Goal: Check status: Check status

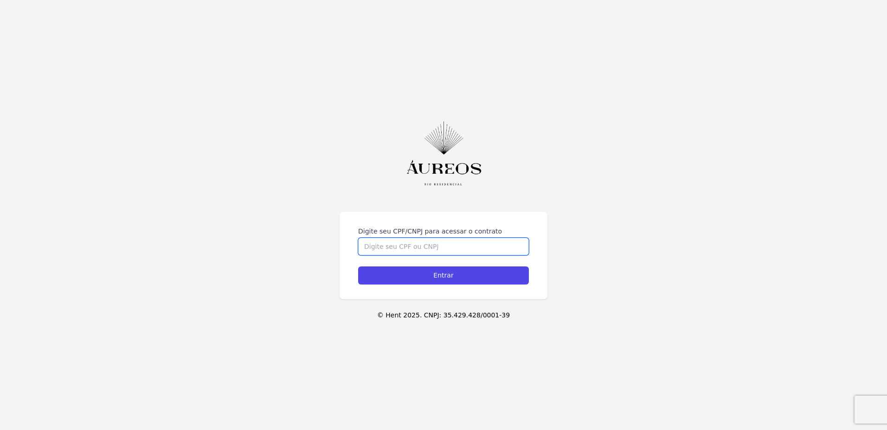
click at [406, 244] on input "Digite seu CPF/CNPJ para acessar o contrato" at bounding box center [443, 247] width 171 height 18
type input "02272983146"
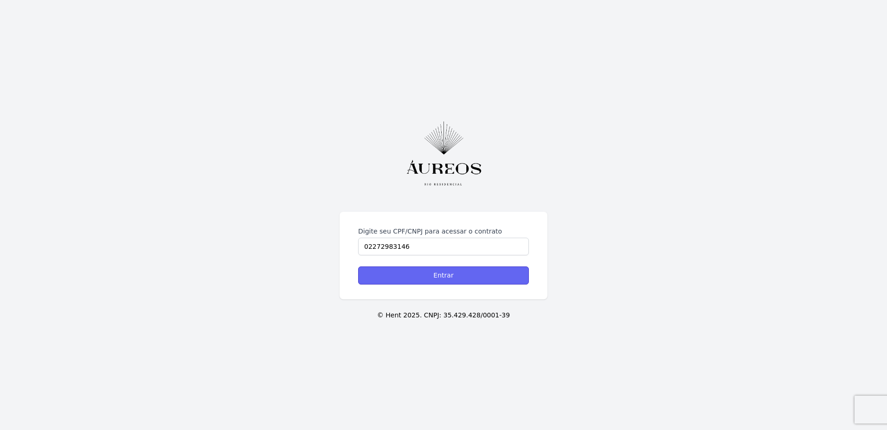
click at [459, 277] on input "Entrar" at bounding box center [443, 276] width 171 height 18
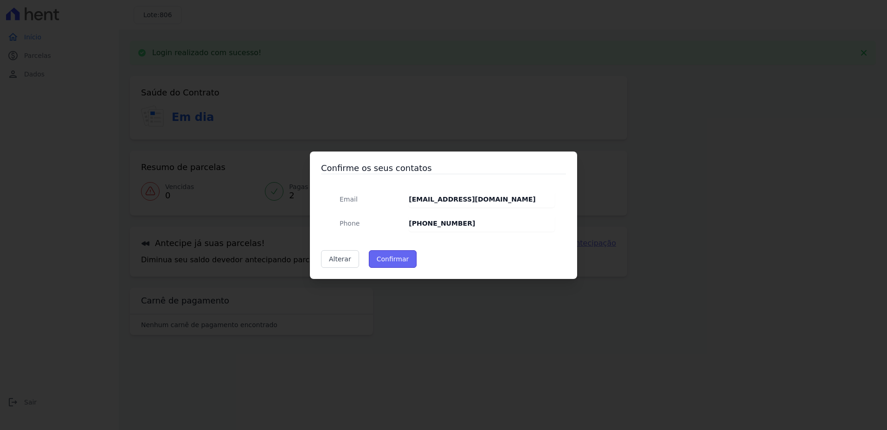
click at [401, 257] on button "Confirmar" at bounding box center [393, 259] width 48 height 18
type input "Contatos confirmados com sucesso."
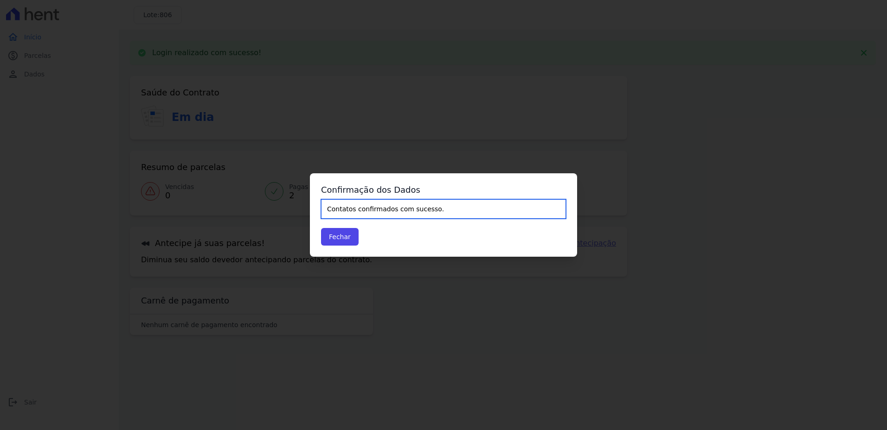
click at [388, 214] on input "Contatos confirmados com sucesso." at bounding box center [443, 208] width 245 height 19
click at [347, 237] on button "Fechar" at bounding box center [340, 237] width 38 height 18
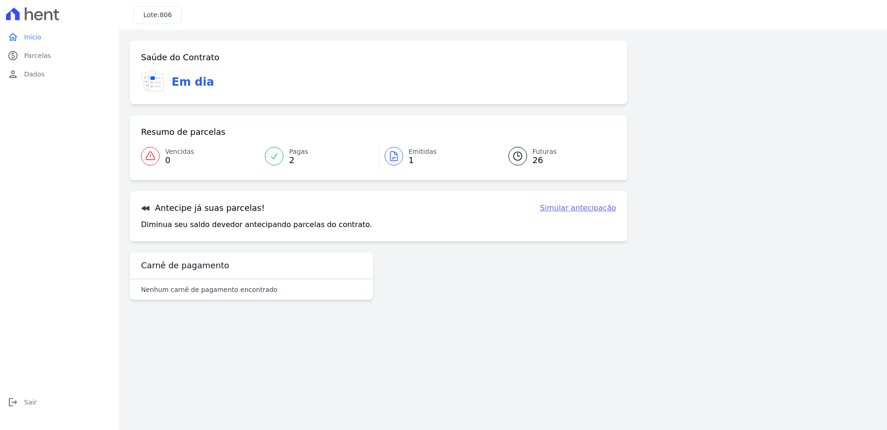
click at [283, 157] on link "Pagas 2" at bounding box center [318, 156] width 119 height 26
click at [578, 206] on link "Simular antecipação" at bounding box center [578, 208] width 76 height 11
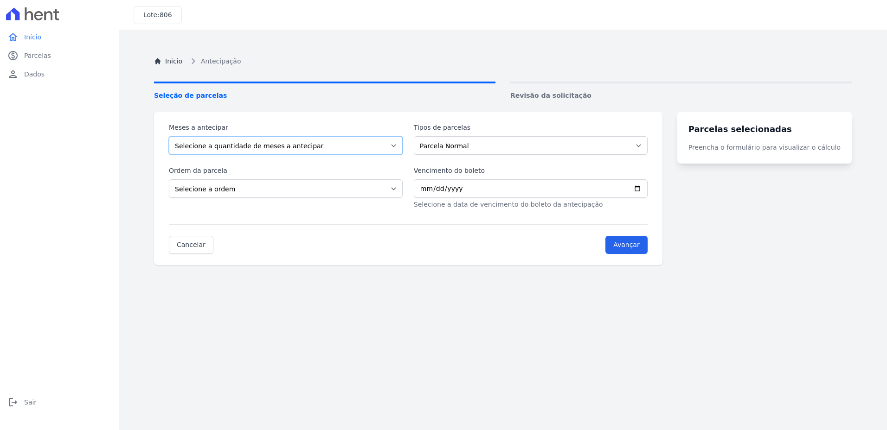
click at [264, 139] on select "Selecione a quantidade de meses a antecipar 1 2 3 4 5 6 7 8 9 10 11 12 13 14 15…" at bounding box center [286, 145] width 234 height 19
select select "23"
click at [169, 136] on select "Selecione a quantidade de meses a antecipar 1 2 3 4 5 6 7 8 9 10 11 12 13 14 15…" at bounding box center [286, 145] width 234 height 19
click at [461, 148] on select "Parcela Normal Intercalada Financiamento CEF" at bounding box center [531, 145] width 234 height 19
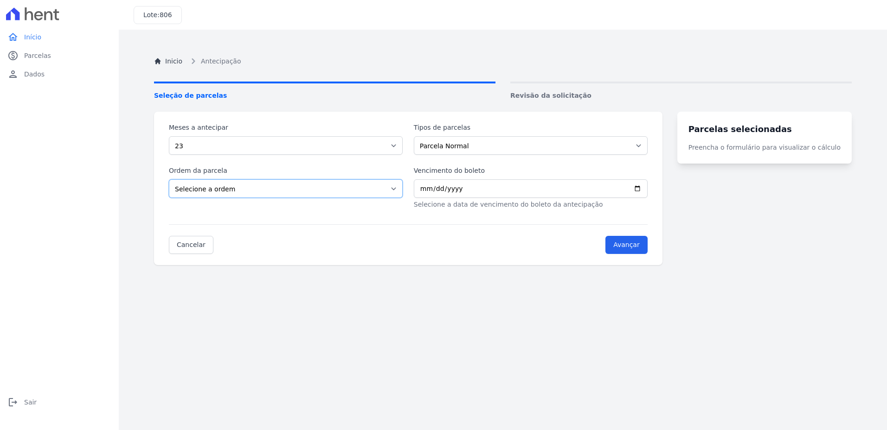
click at [272, 184] on select "Selecione a ordem Últimas parcelas Primeiras parcelas" at bounding box center [286, 189] width 234 height 19
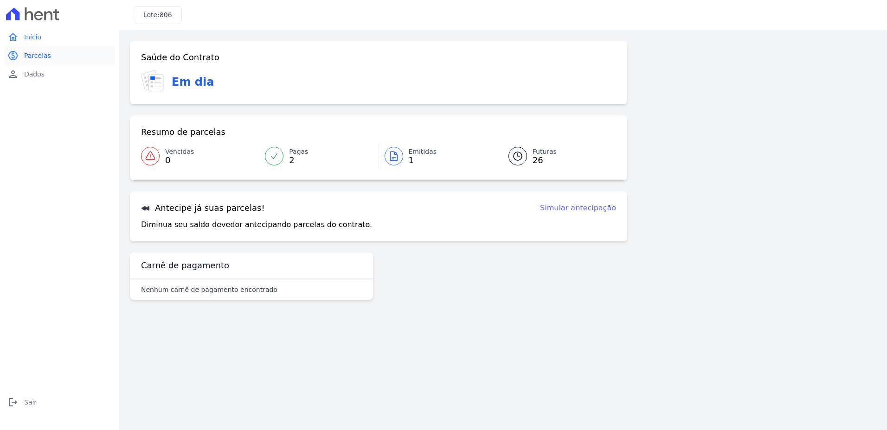
click at [49, 52] on link "paid Parcelas" at bounding box center [59, 55] width 111 height 19
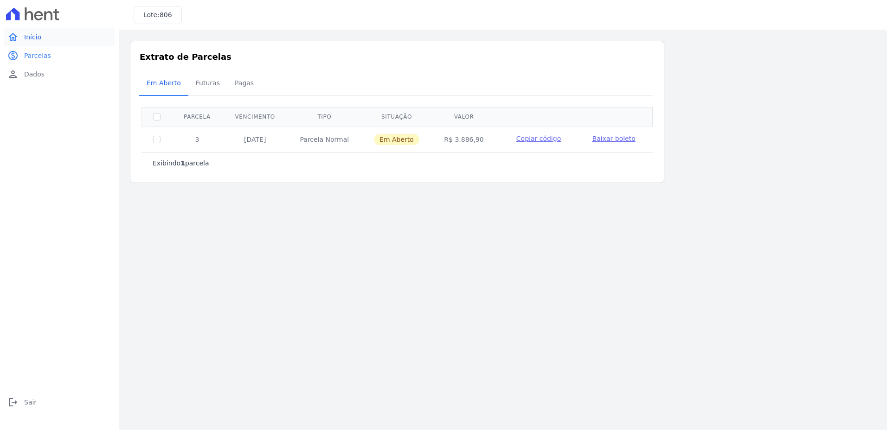
click at [42, 36] on link "home Início" at bounding box center [59, 37] width 111 height 19
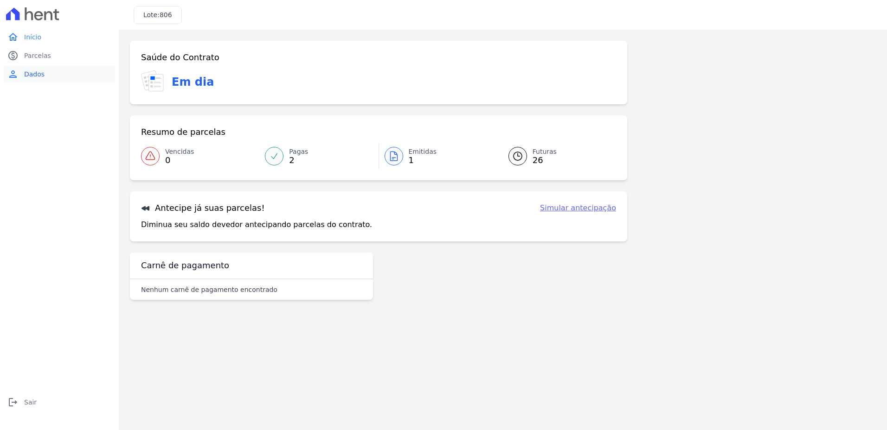
click at [38, 73] on span "Dados" at bounding box center [34, 74] width 20 height 9
